Goal: Task Accomplishment & Management: Complete application form

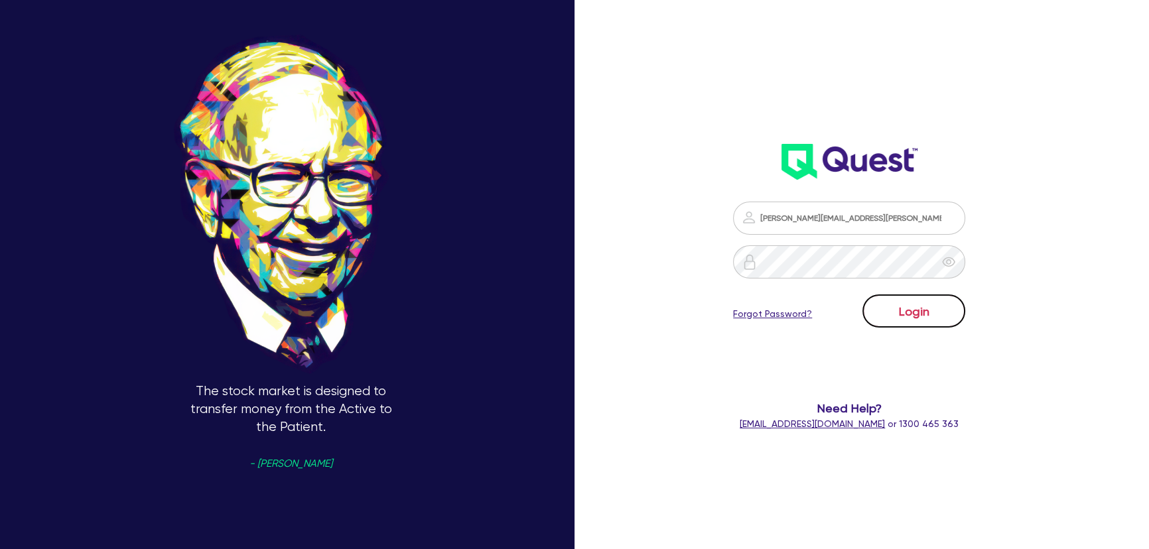
click at [936, 316] on button "Login" at bounding box center [914, 311] width 103 height 33
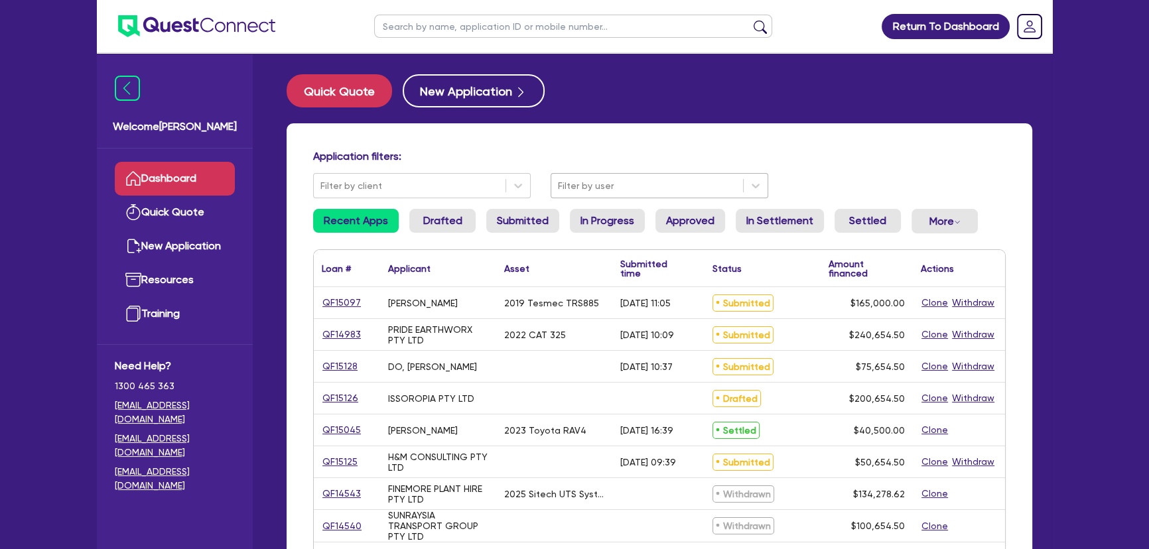
drag, startPoint x: 614, startPoint y: 177, endPoint x: 604, endPoint y: 200, distance: 24.4
click at [611, 179] on div at bounding box center [647, 186] width 178 height 17
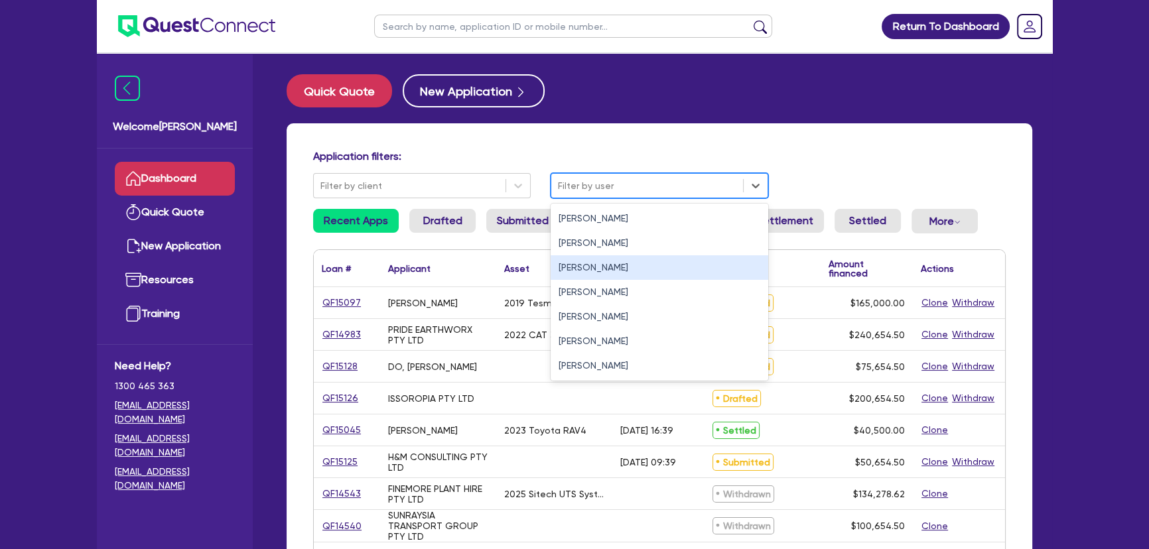
click at [581, 267] on div "[PERSON_NAME]" at bounding box center [660, 267] width 218 height 25
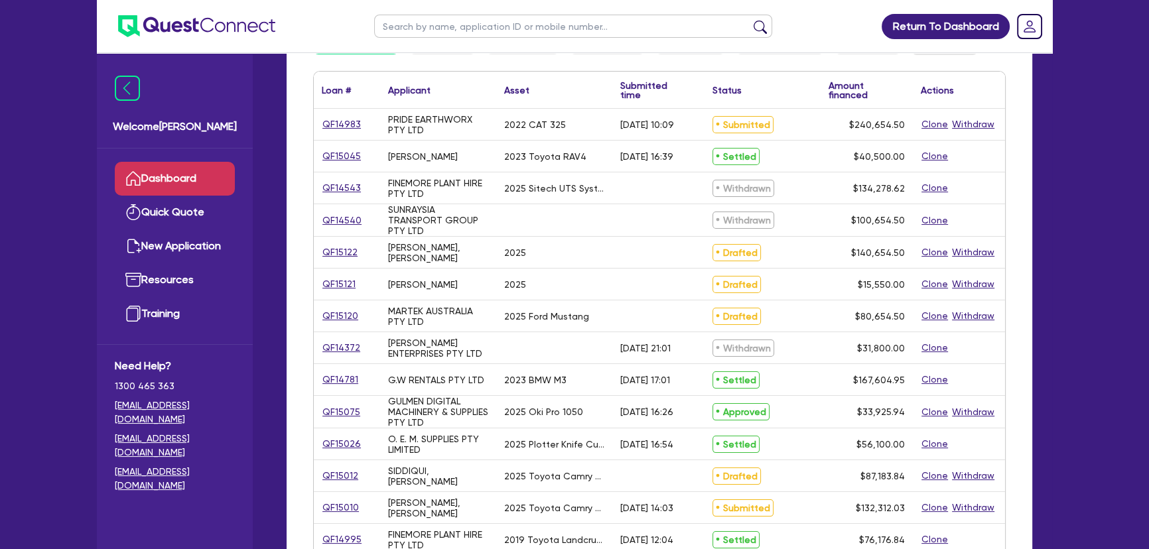
scroll to position [180, 0]
click at [346, 318] on link "QF15120" at bounding box center [340, 314] width 37 height 15
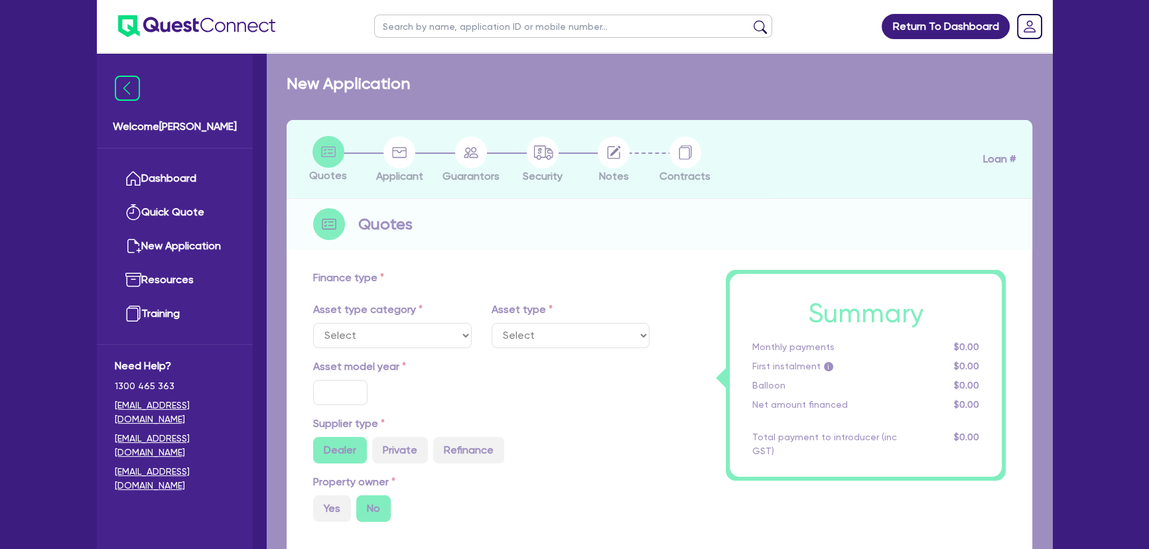
select select "CARS_AND_LIGHT_TRUCKS"
type input "2025"
type input "120,000"
type input "40,000"
type input "8"
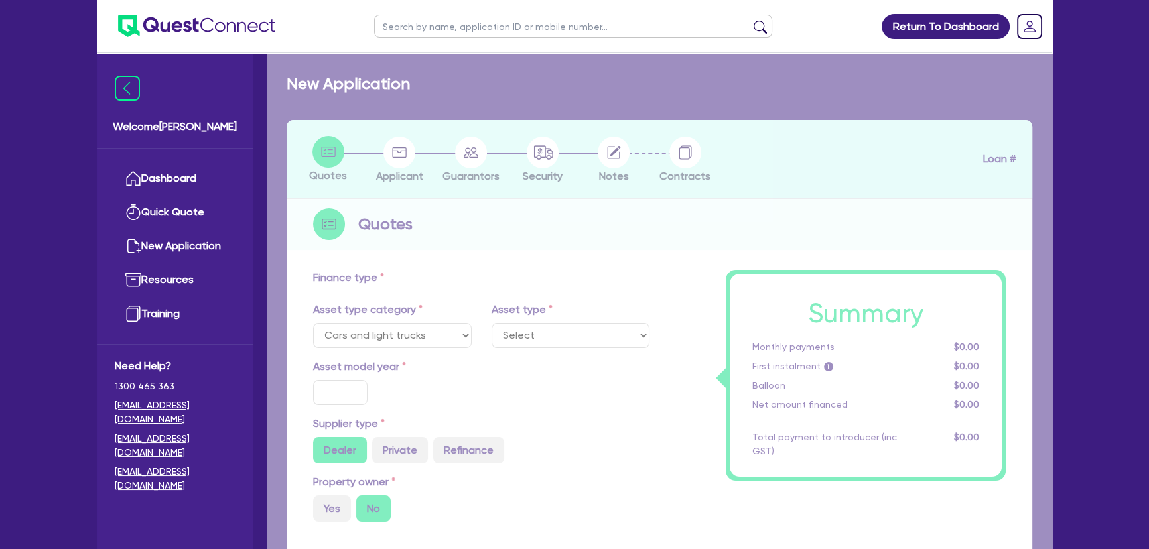
type input "6,452.36"
type input "7.49"
select select "PASSENGER_VEHICLES"
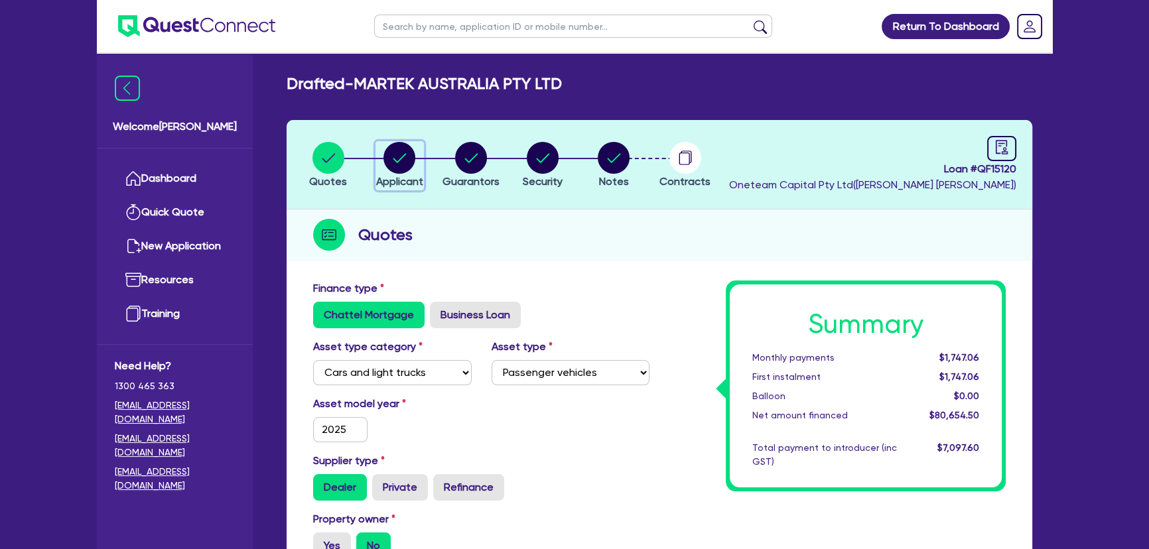
click at [418, 173] on button "Applicant" at bounding box center [400, 165] width 48 height 49
select select "COMPANY"
select select "INFORMATION_TELECOMMUNICATION"
select select "TELECOMMUNICATION_SERVICES"
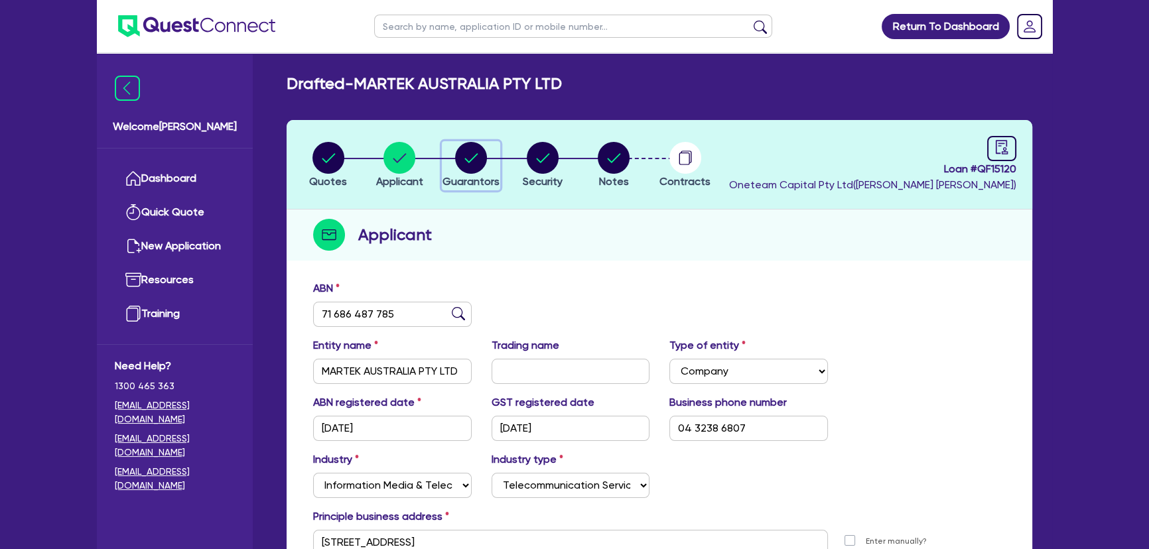
click at [480, 173] on icon "button" at bounding box center [471, 158] width 32 height 32
select select "MR"
select select "[GEOGRAPHIC_DATA]"
select select "SINGLE"
select select "CASH"
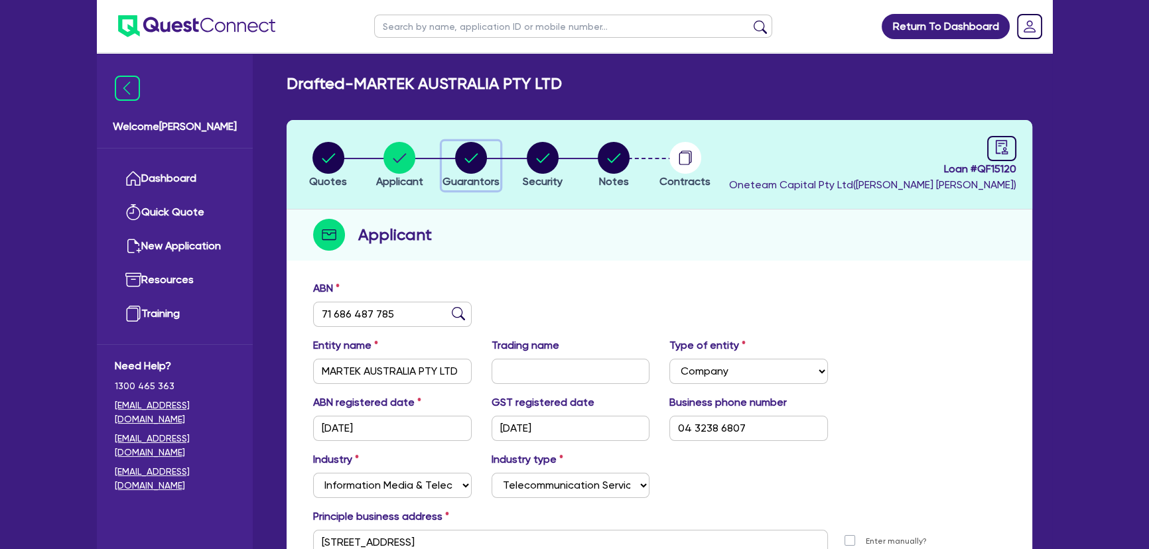
select select "VEHICLE"
select select "HOUSEHOLD_PERSONAL"
select select "VEHICLE"
select select "VEHICLE_LOAN"
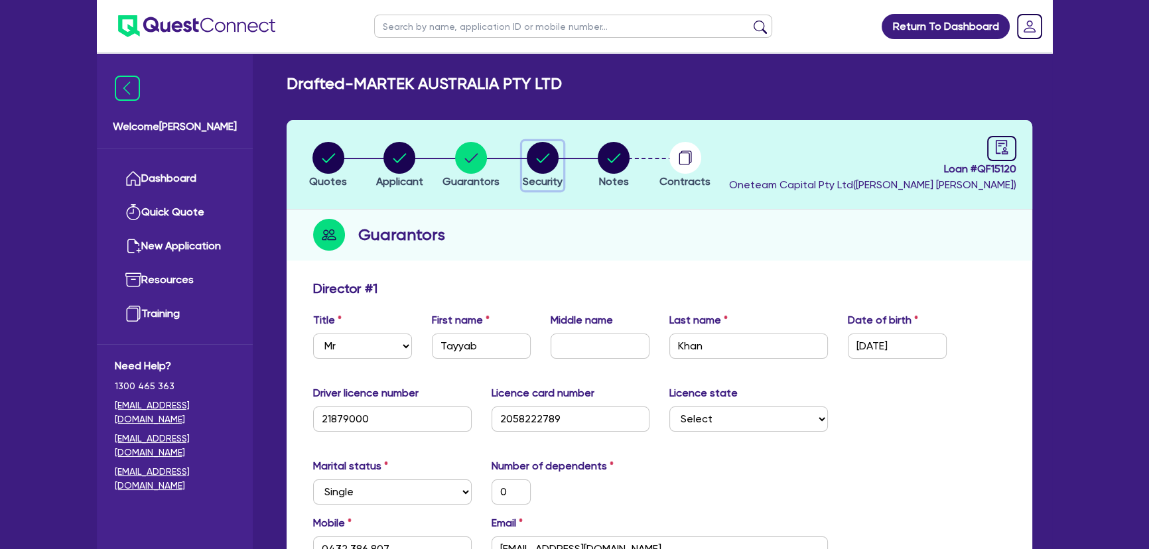
click at [559, 159] on div "button" at bounding box center [543, 158] width 40 height 32
select select "CARS_AND_LIGHT_TRUCKS"
select select "PASSENGER_VEHICLES"
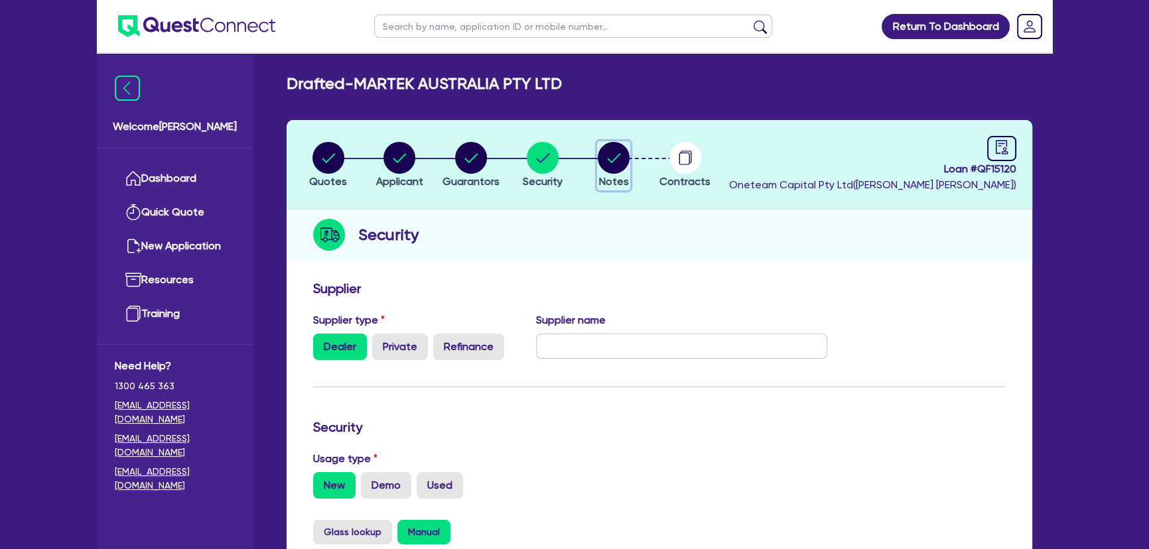
click at [614, 159] on icon "button" at bounding box center [614, 157] width 13 height 9
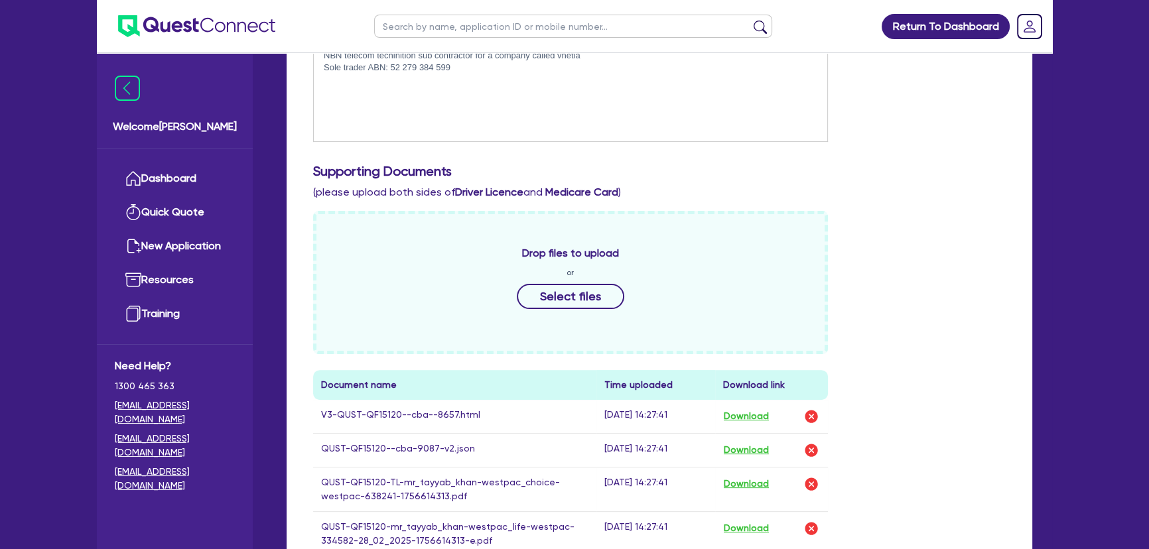
scroll to position [543, 0]
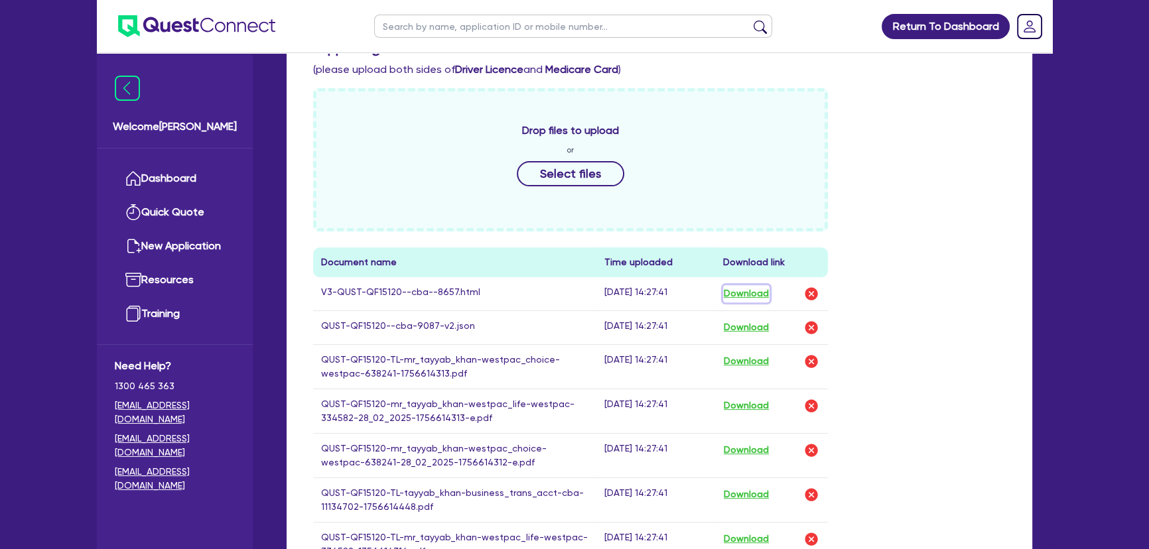
click at [745, 299] on button "Download" at bounding box center [746, 293] width 46 height 17
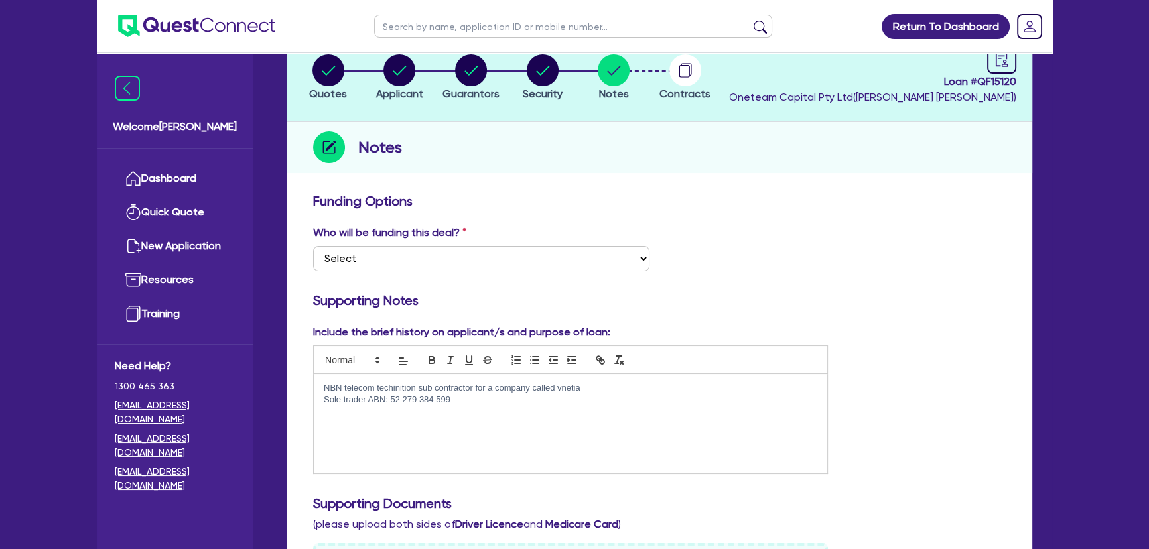
scroll to position [0, 0]
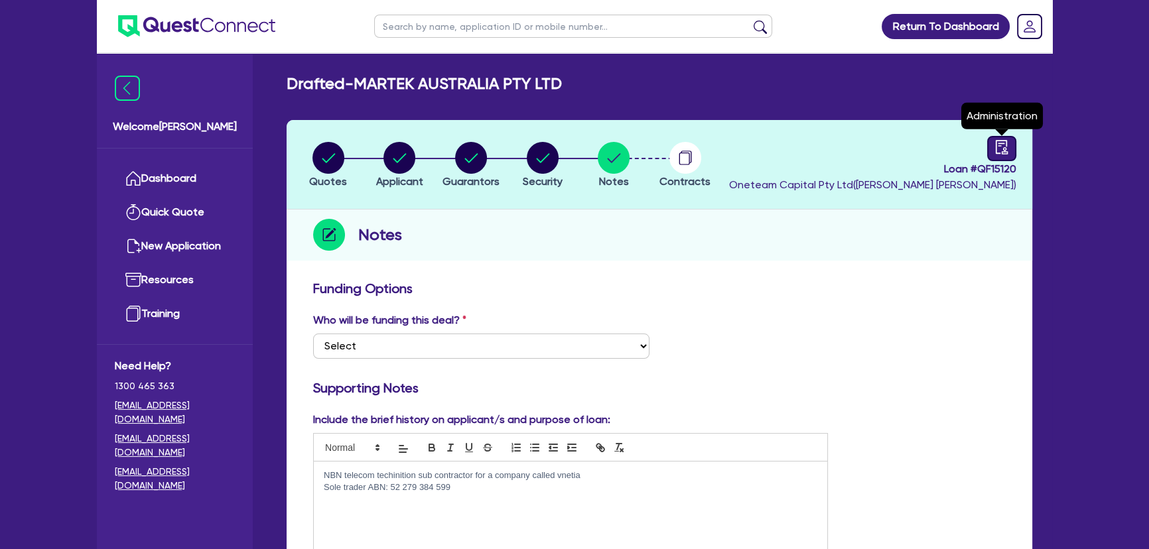
click at [1009, 143] on link at bounding box center [1001, 148] width 29 height 25
select select "DRAFTED_NEW"
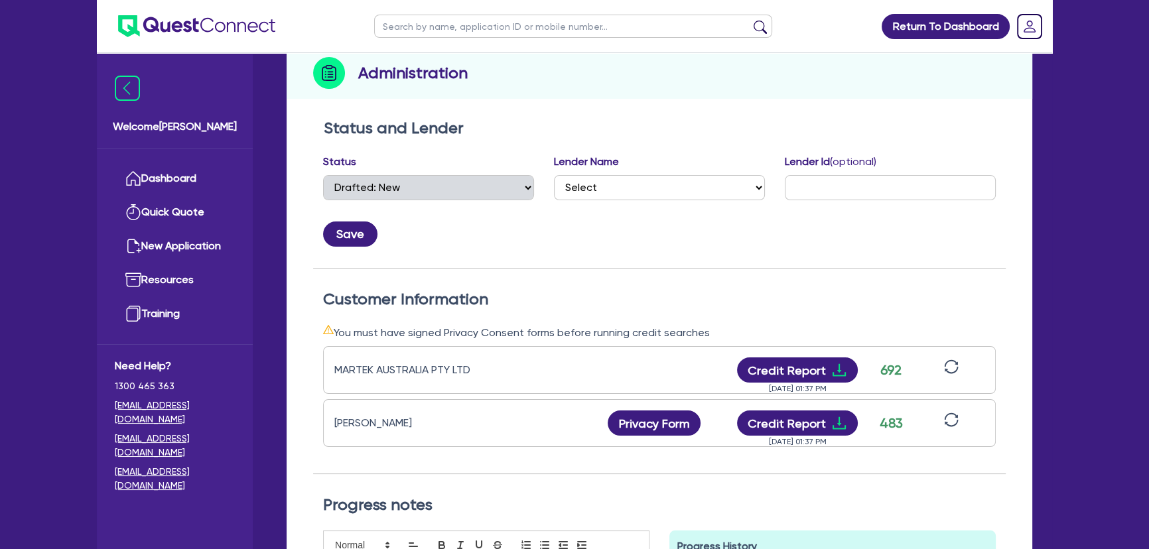
scroll to position [301, 0]
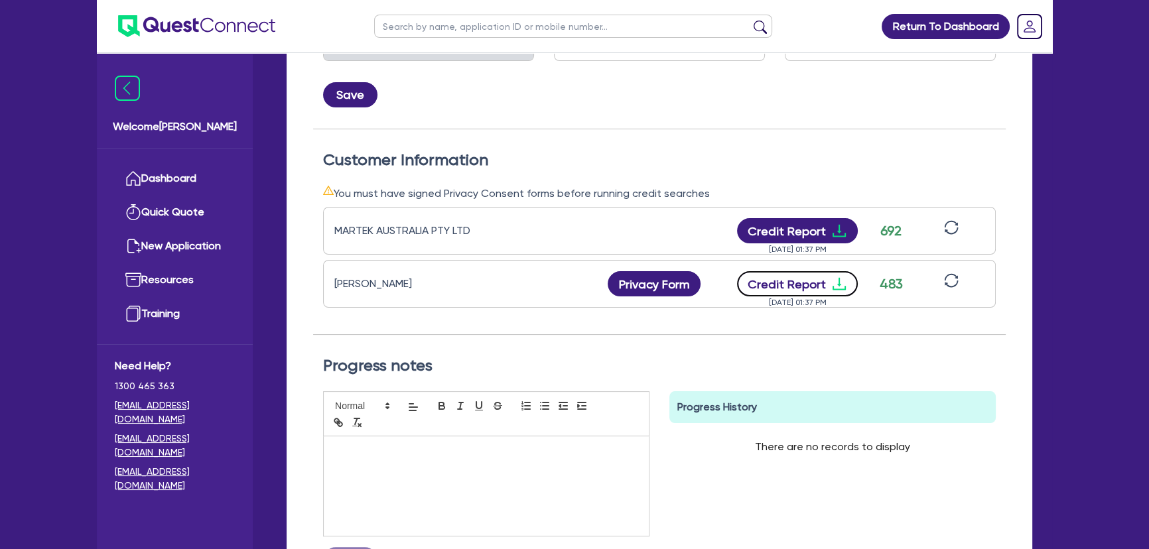
click at [839, 279] on icon "download" at bounding box center [839, 284] width 16 height 16
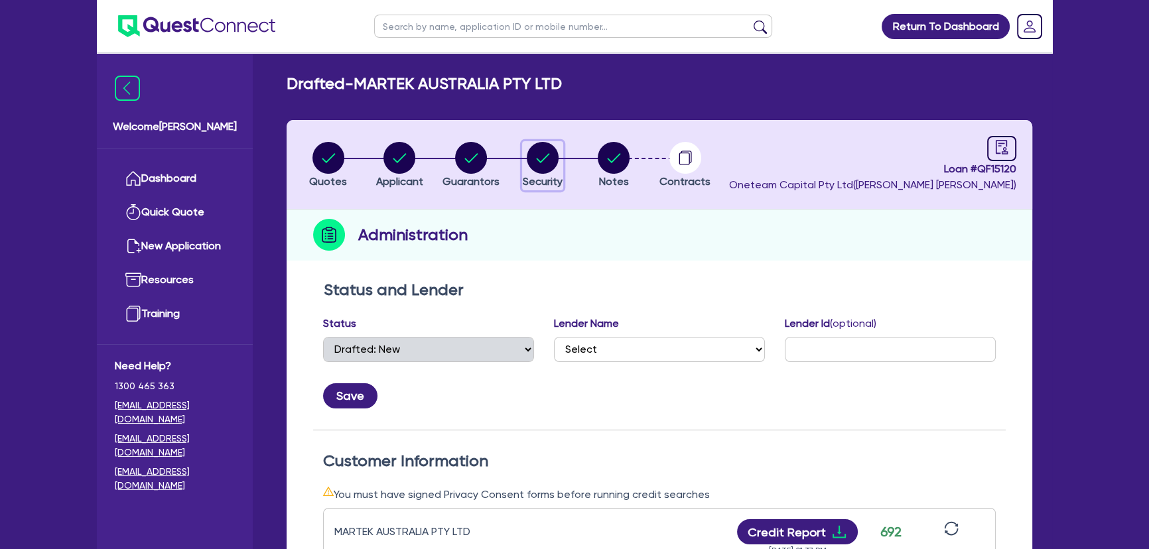
click at [537, 176] on span "Security" at bounding box center [543, 181] width 40 height 13
select select "CARS_AND_LIGHT_TRUCKS"
select select "PASSENGER_VEHICLES"
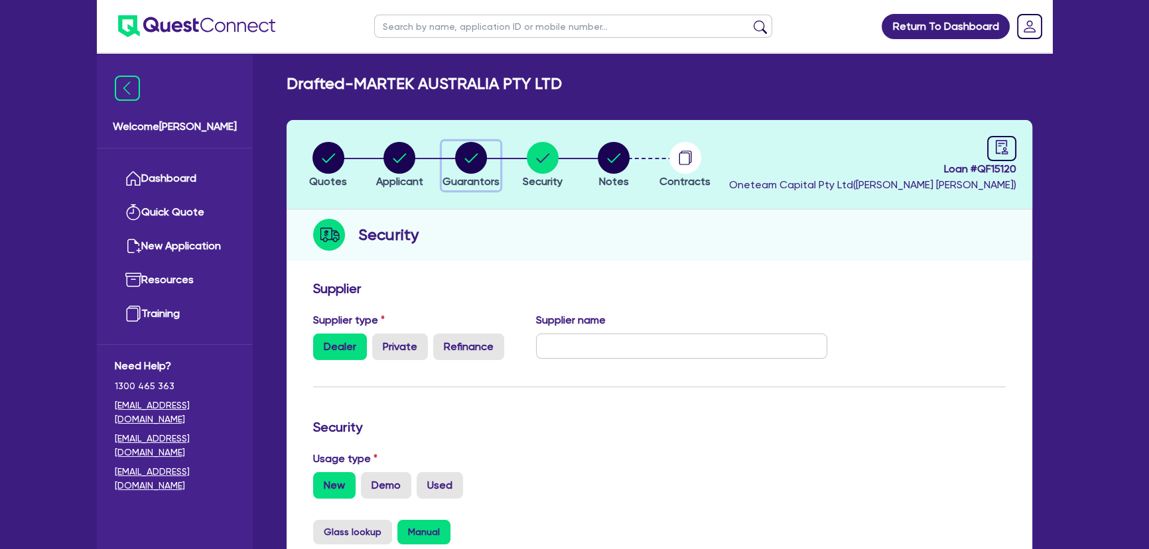
click at [475, 175] on span "Guarantors" at bounding box center [471, 181] width 57 height 13
select select "MR"
select select "[GEOGRAPHIC_DATA]"
select select "SINGLE"
select select "CASH"
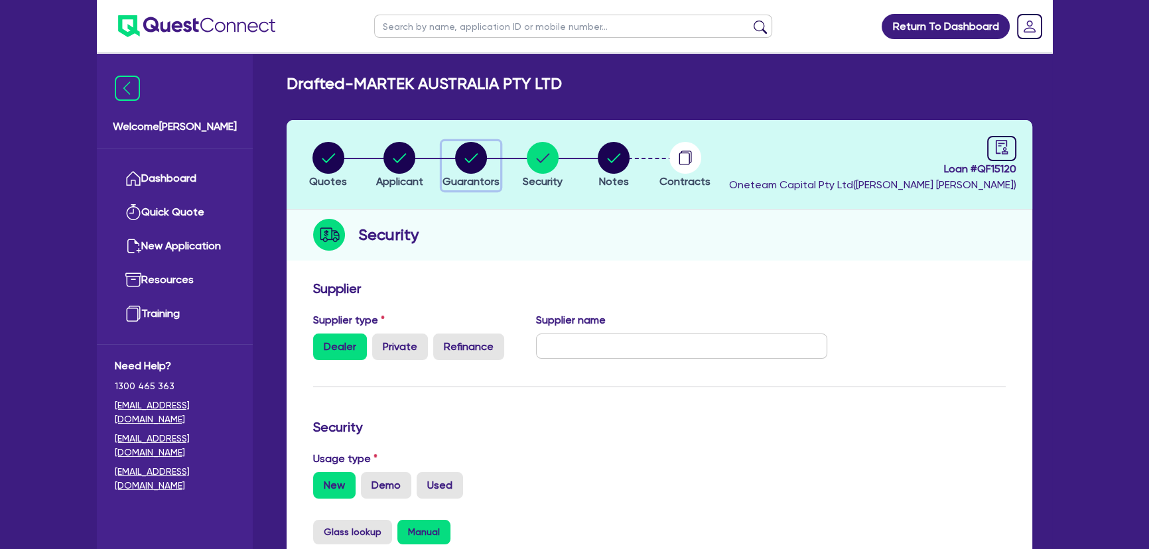
select select "VEHICLE"
select select "HOUSEHOLD_PERSONAL"
select select "VEHICLE"
select select "VEHICLE_LOAN"
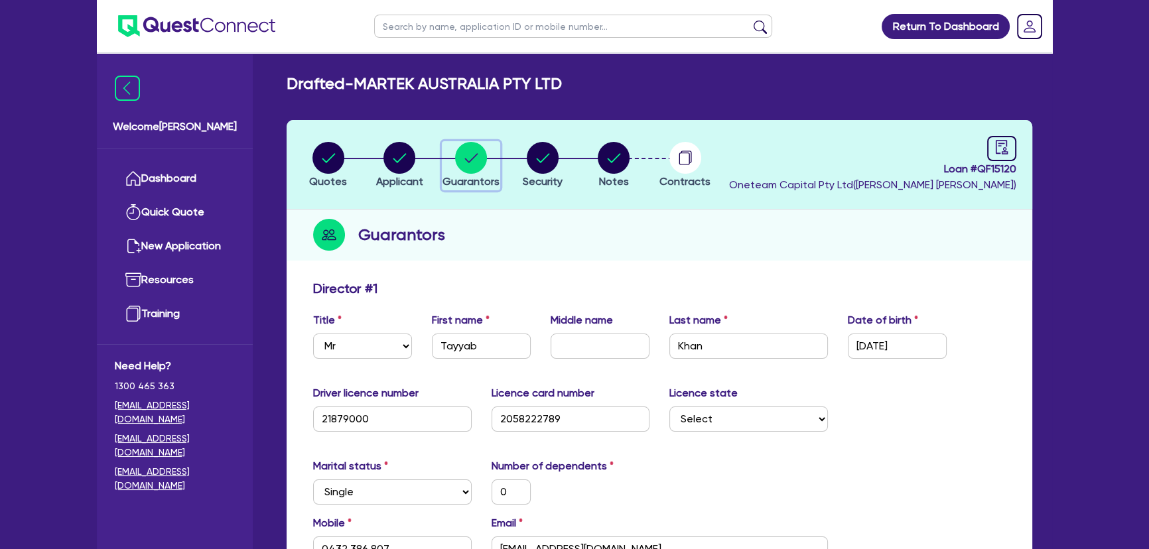
click at [444, 173] on button "Guarantors" at bounding box center [471, 165] width 58 height 49
click at [400, 172] on circle "button" at bounding box center [400, 158] width 32 height 32
select select "COMPANY"
select select "INFORMATION_TELECOMMUNICATION"
select select "TELECOMMUNICATION_SERVICES"
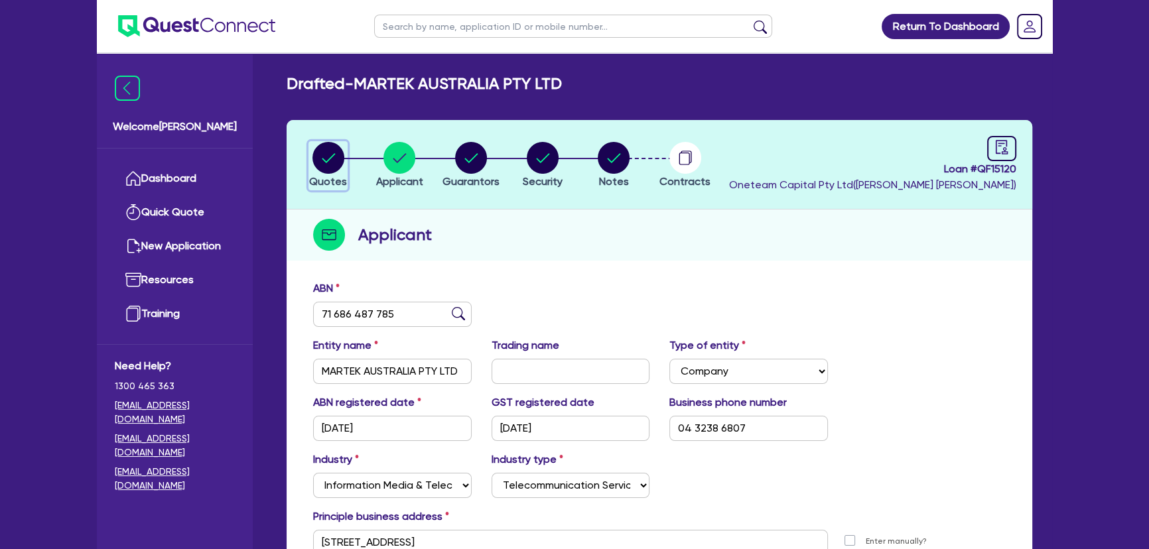
click at [313, 172] on icon "button" at bounding box center [329, 158] width 32 height 32
select select "CARS_AND_LIGHT_TRUCKS"
select select "PASSENGER_VEHICLES"
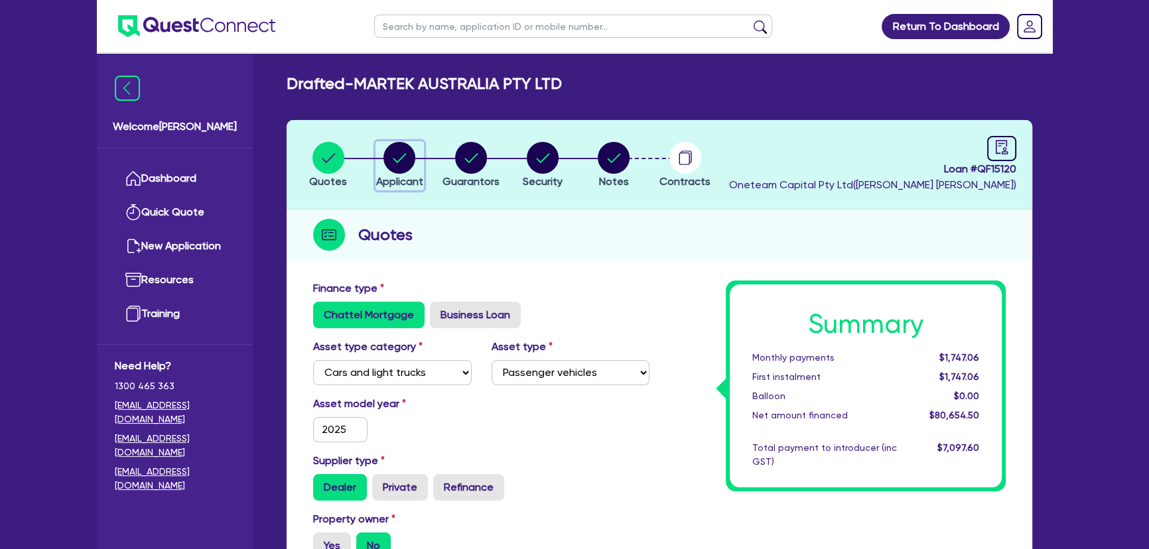
click at [419, 180] on span "Applicant" at bounding box center [399, 181] width 47 height 13
select select "COMPANY"
select select "INFORMATION_TELECOMMUNICATION"
select select "TELECOMMUNICATION_SERVICES"
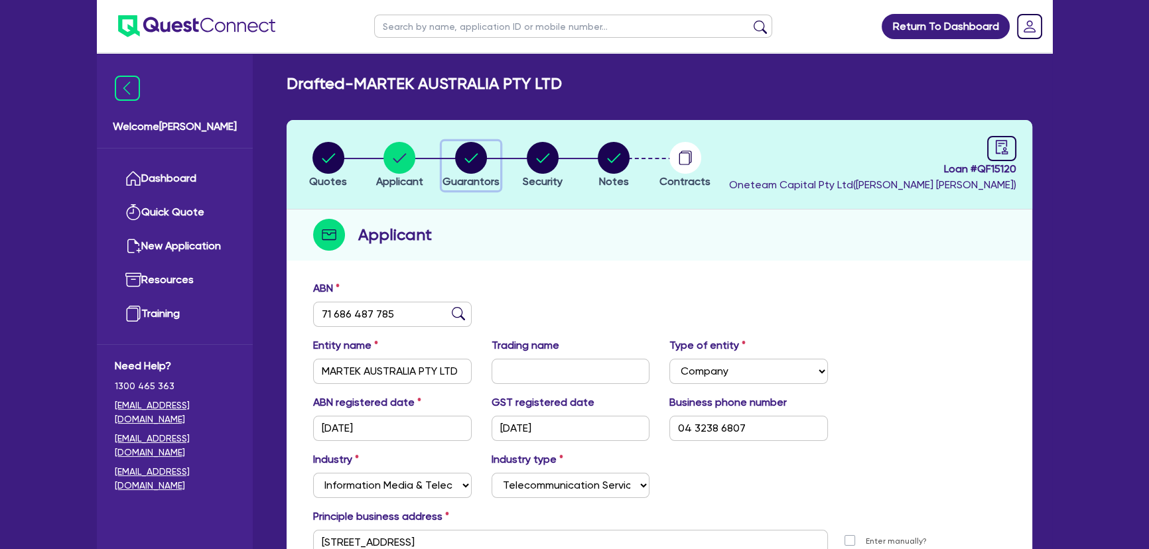
click at [490, 165] on div "button" at bounding box center [471, 158] width 57 height 32
select select "MR"
select select "[GEOGRAPHIC_DATA]"
select select "SINGLE"
select select "CASH"
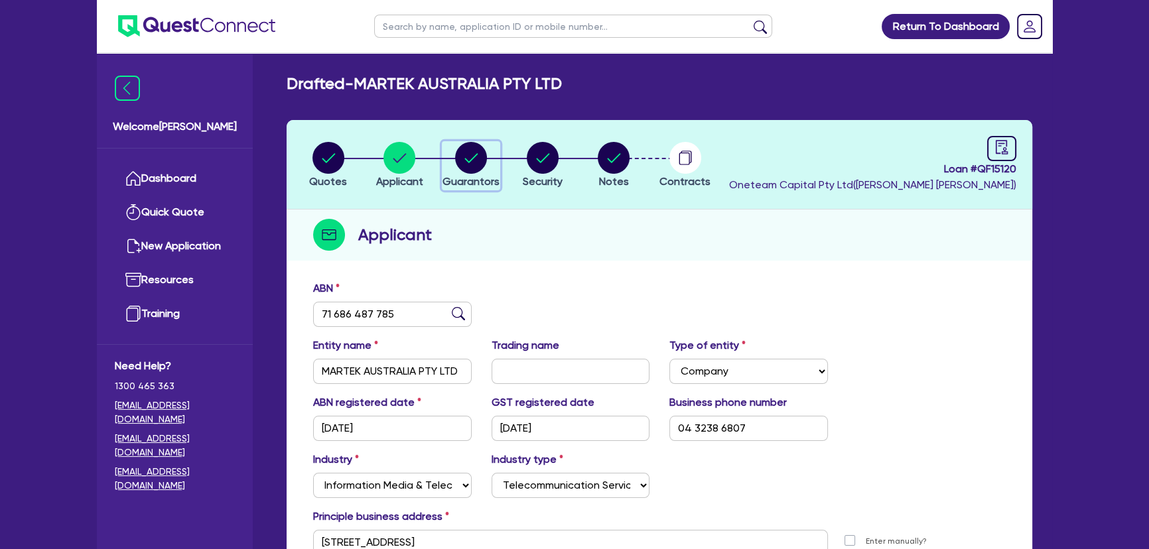
select select "VEHICLE"
select select "HOUSEHOLD_PERSONAL"
select select "VEHICLE"
select select "VEHICLE_LOAN"
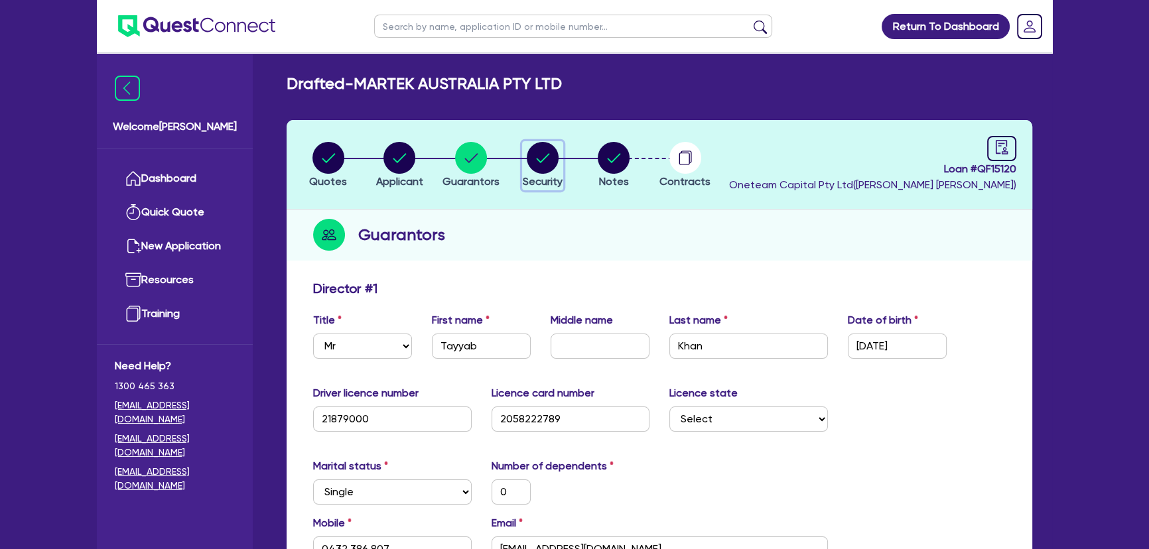
drag, startPoint x: 532, startPoint y: 145, endPoint x: 536, endPoint y: 153, distance: 8.3
click at [533, 146] on circle "button" at bounding box center [543, 158] width 32 height 32
select select "CARS_AND_LIGHT_TRUCKS"
select select "PASSENGER_VEHICLES"
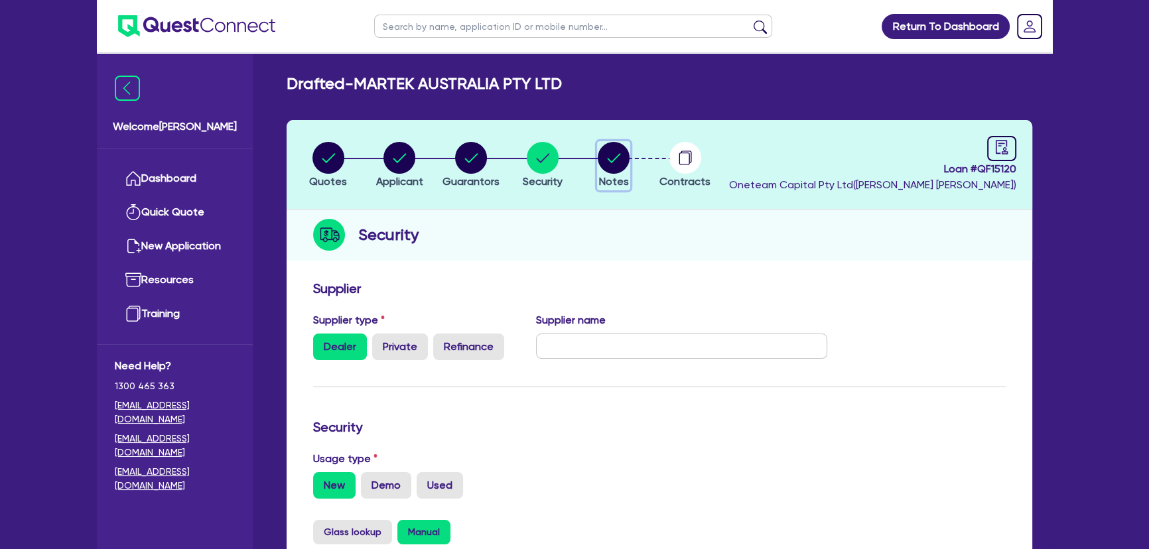
click at [604, 154] on circle "button" at bounding box center [614, 158] width 32 height 32
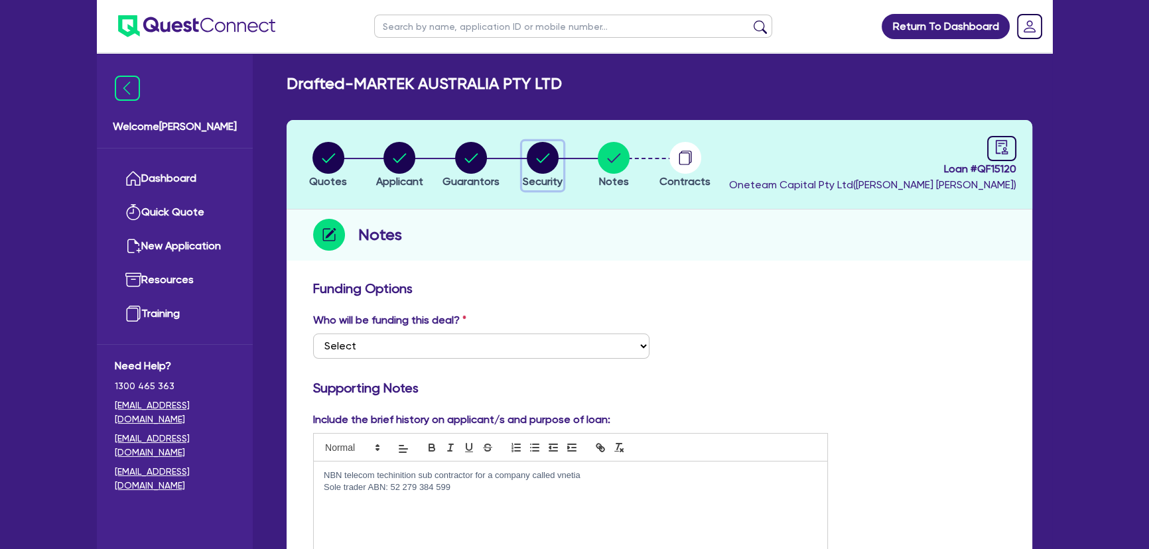
click at [555, 175] on span "Security" at bounding box center [543, 181] width 40 height 13
select select "CARS_AND_LIGHT_TRUCKS"
select select "PASSENGER_VEHICLES"
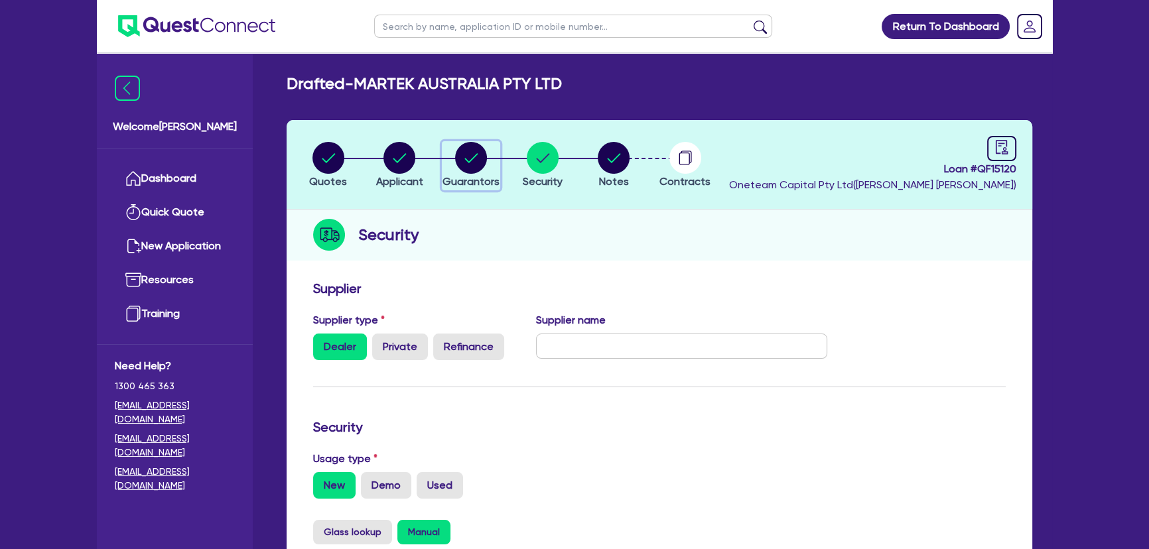
click at [479, 151] on circle "button" at bounding box center [471, 158] width 32 height 32
select select "MR"
select select "[GEOGRAPHIC_DATA]"
select select "SINGLE"
select select "CASH"
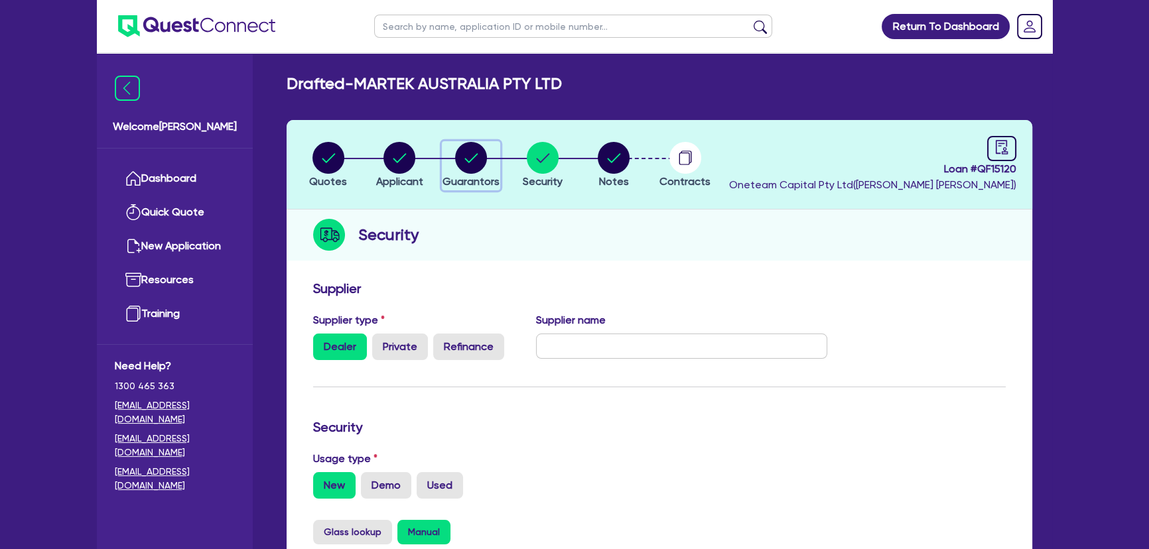
select select "VEHICLE"
select select "HOUSEHOLD_PERSONAL"
select select "VEHICLE"
select select "VEHICLE_LOAN"
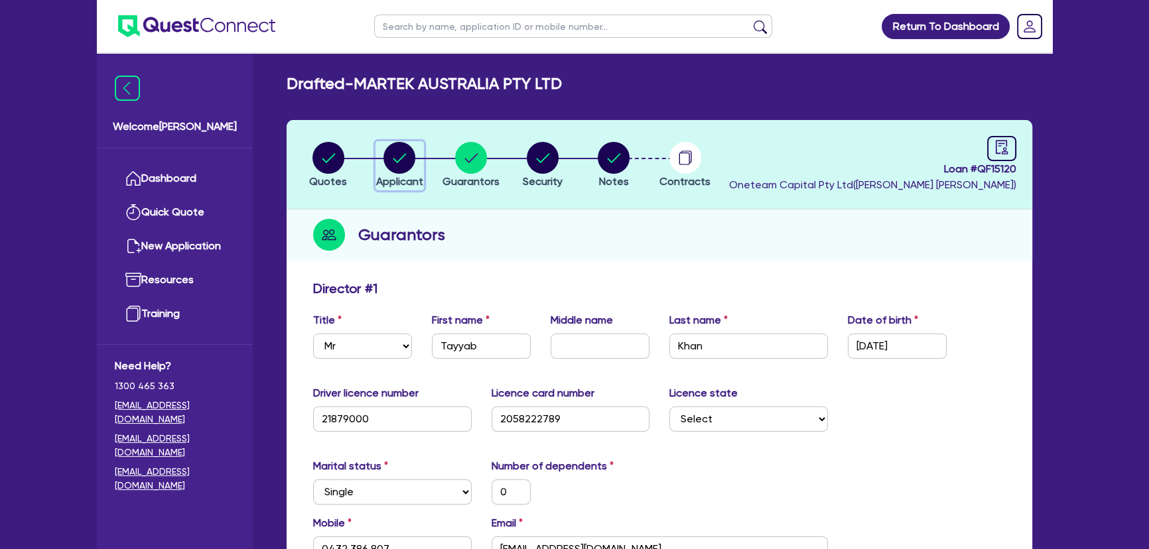
click at [388, 154] on circle "button" at bounding box center [400, 158] width 32 height 32
select select "COMPANY"
select select "INFORMATION_TELECOMMUNICATION"
select select "TELECOMMUNICATION_SERVICES"
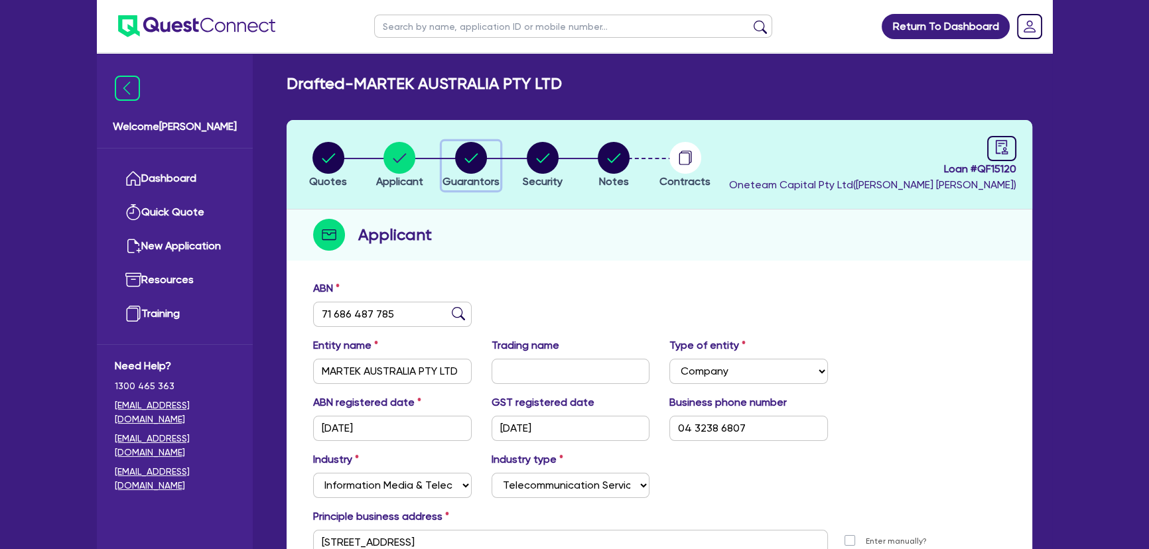
click at [468, 175] on span "Guarantors" at bounding box center [471, 181] width 57 height 13
select select "MR"
select select "[GEOGRAPHIC_DATA]"
select select "SINGLE"
select select "CASH"
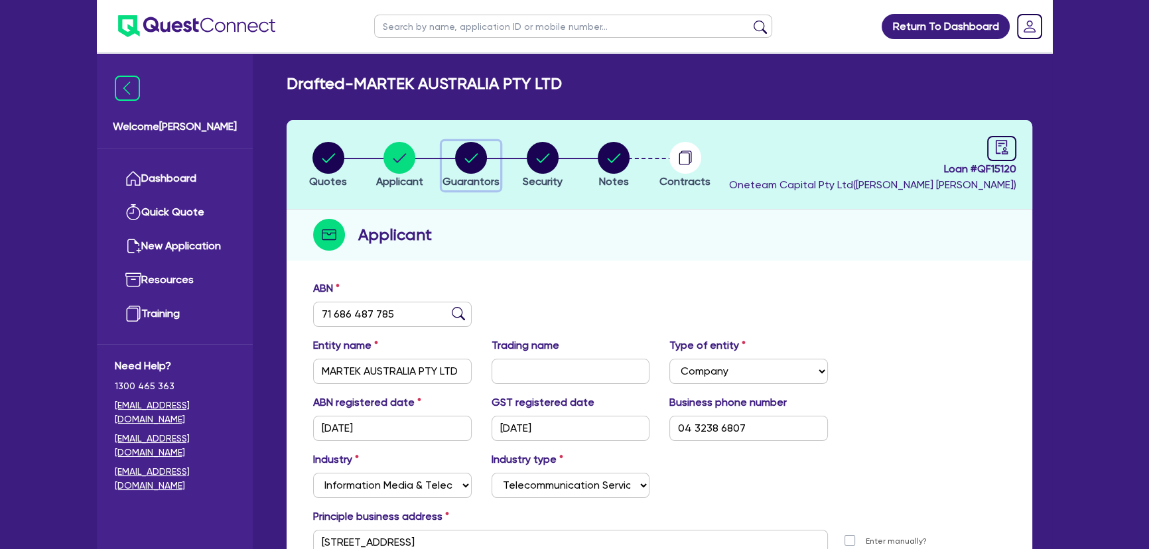
select select "VEHICLE"
select select "HOUSEHOLD_PERSONAL"
select select "VEHICLE"
select select "VEHICLE_LOAN"
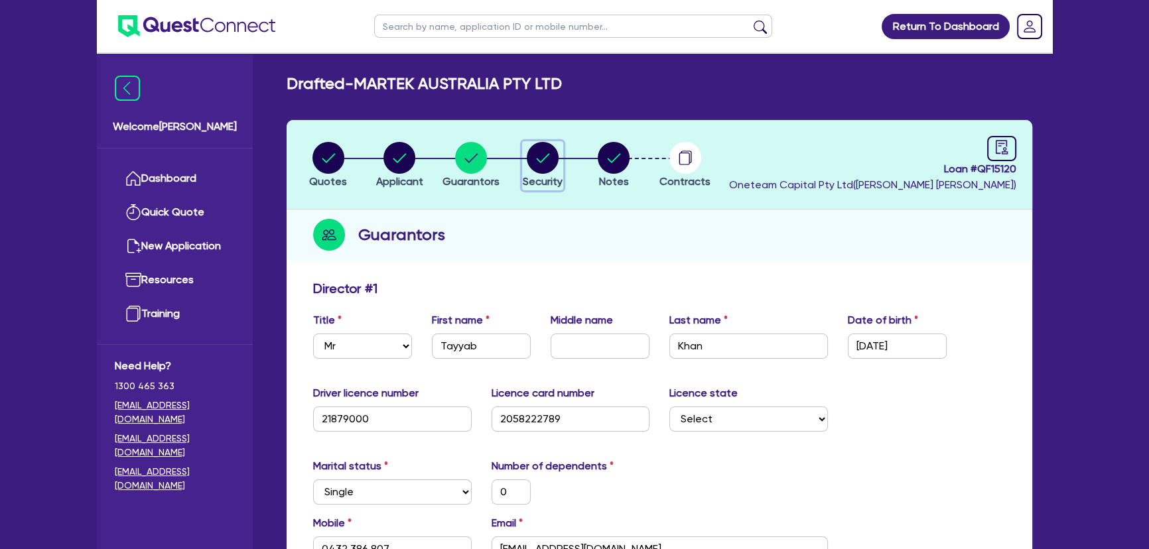
click at [531, 163] on circle "button" at bounding box center [543, 158] width 32 height 32
select select "CARS_AND_LIGHT_TRUCKS"
select select "PASSENGER_VEHICLES"
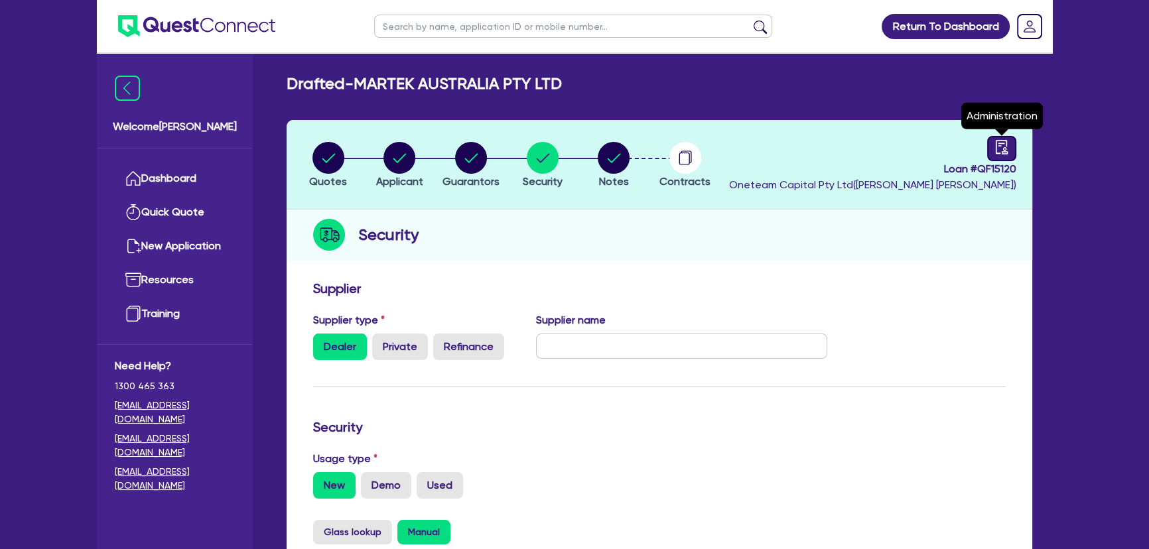
click at [995, 153] on icon "audit" at bounding box center [1002, 147] width 15 height 15
select select "DRAFTED_NEW"
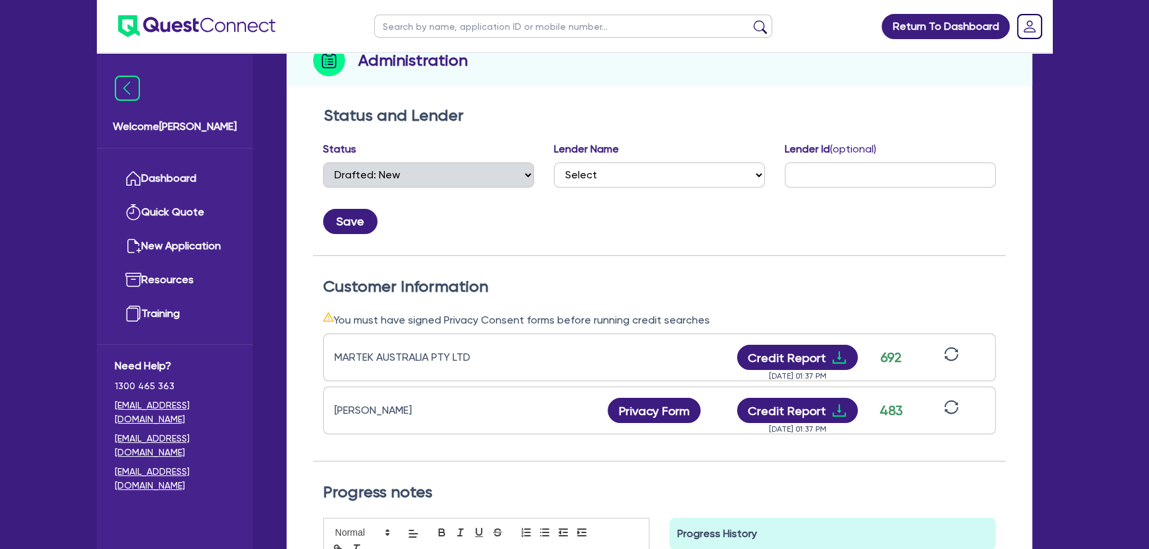
scroll to position [180, 0]
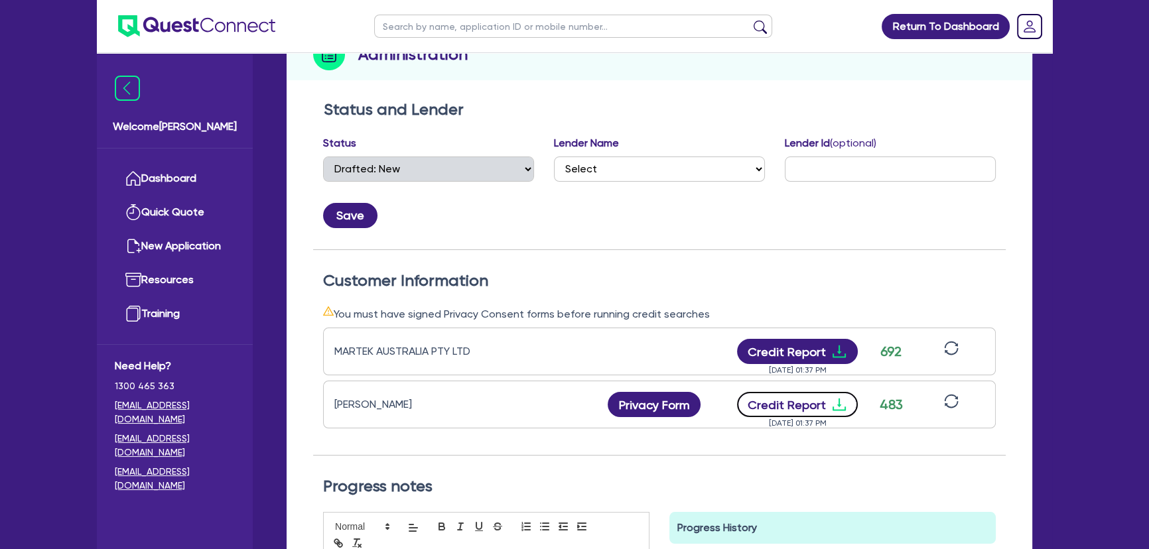
click at [837, 404] on icon "download" at bounding box center [839, 405] width 13 height 13
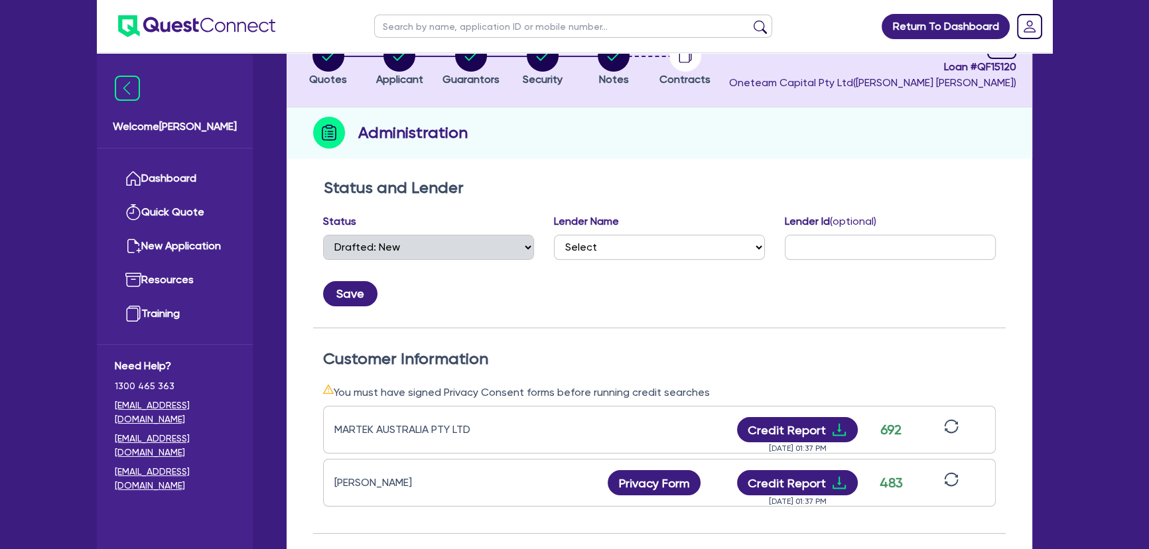
scroll to position [0, 0]
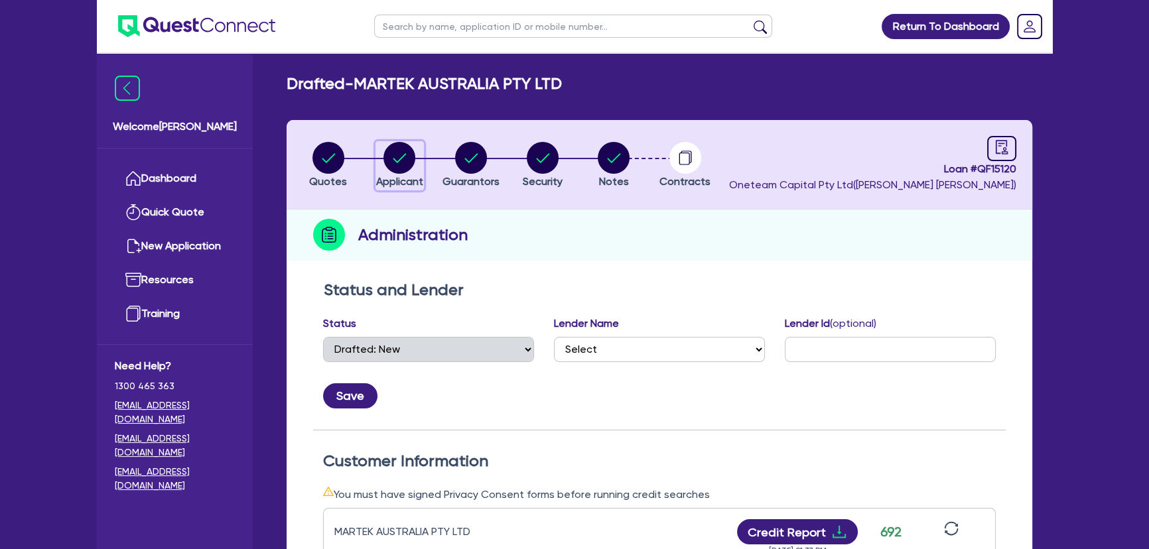
click at [382, 164] on div "button" at bounding box center [399, 158] width 47 height 32
select select "COMPANY"
select select "INFORMATION_TELECOMMUNICATION"
select select "TELECOMMUNICATION_SERVICES"
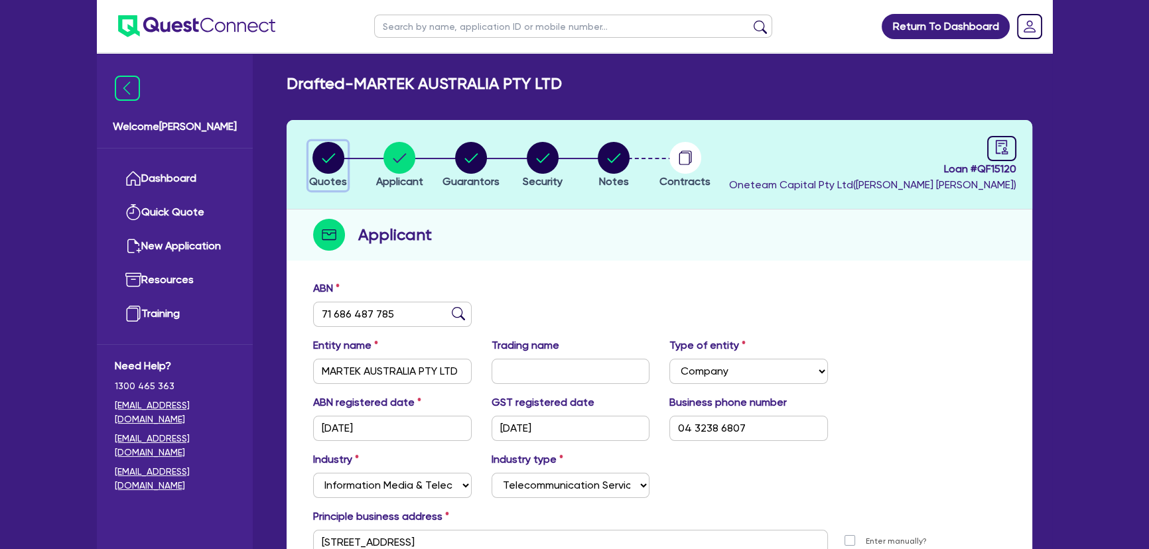
click at [328, 159] on icon "button" at bounding box center [328, 157] width 13 height 9
select select "CARS_AND_LIGHT_TRUCKS"
select select "PASSENGER_VEHICLES"
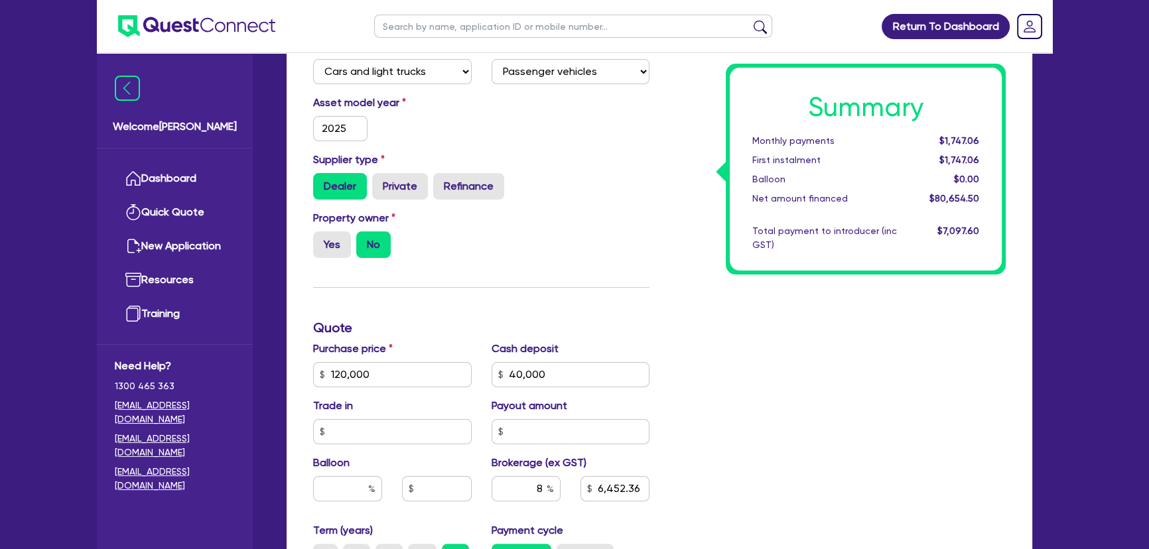
scroll to position [60, 0]
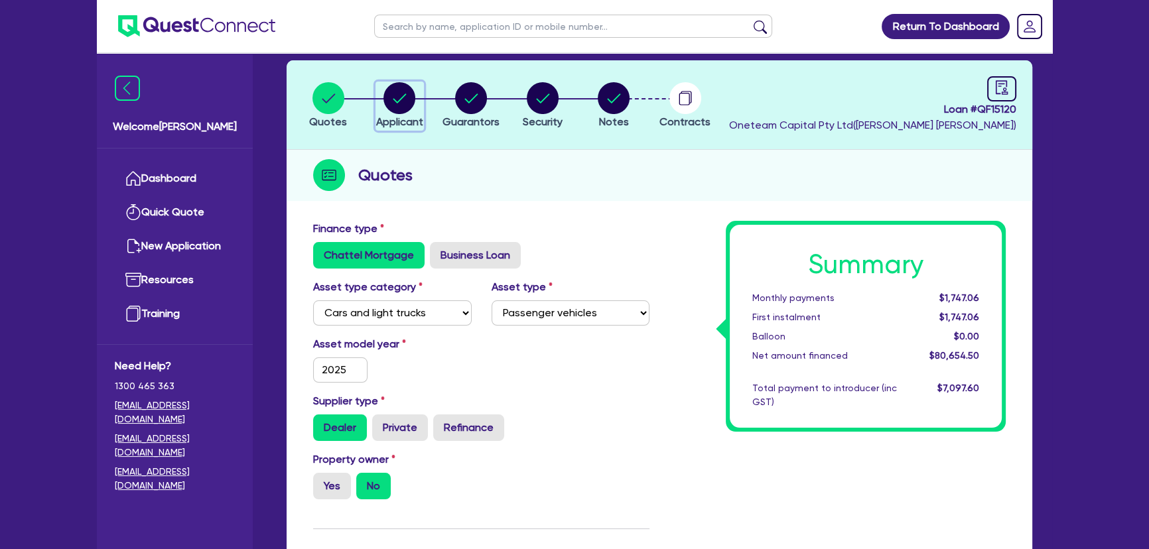
click at [398, 109] on circle "button" at bounding box center [400, 98] width 32 height 32
select select "COMPANY"
select select "INFORMATION_TELECOMMUNICATION"
select select "TELECOMMUNICATION_SERVICES"
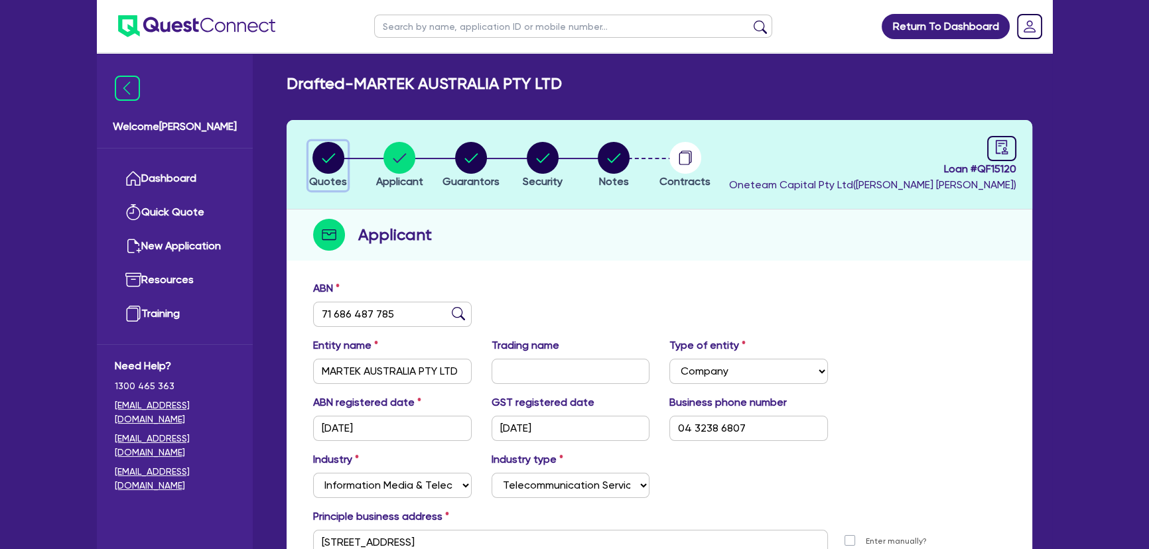
click at [335, 178] on span "Quotes" at bounding box center [328, 181] width 38 height 13
select select "CARS_AND_LIGHT_TRUCKS"
select select "PASSENGER_VEHICLES"
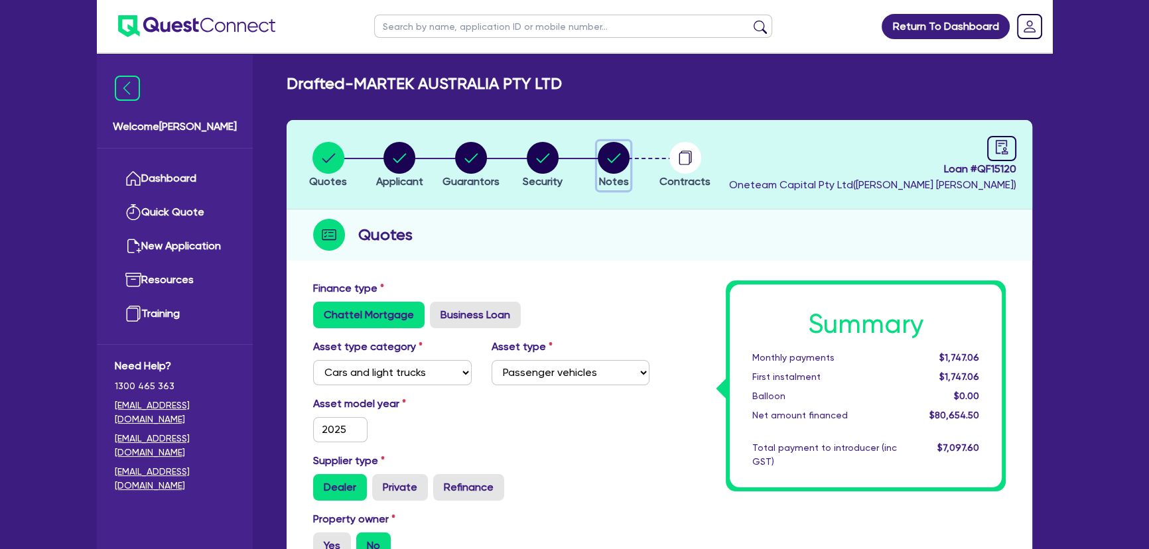
click at [616, 156] on icon "button" at bounding box center [614, 157] width 13 height 9
